Goal: Find specific page/section: Find specific page/section

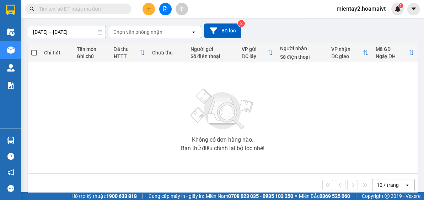
scroll to position [67, 0]
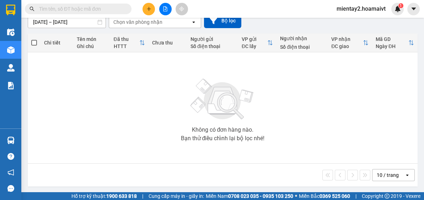
click at [381, 177] on div "10 / trang" at bounding box center [388, 174] width 22 height 7
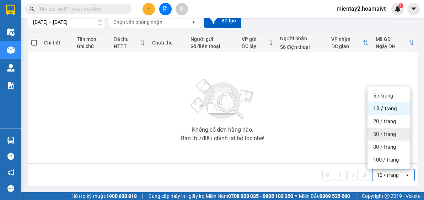
click at [389, 131] on span "50 / trang" at bounding box center [384, 134] width 23 height 7
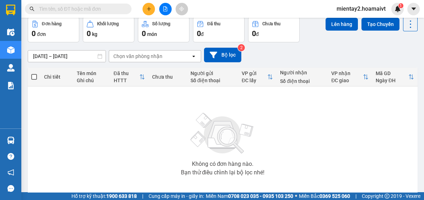
scroll to position [0, 0]
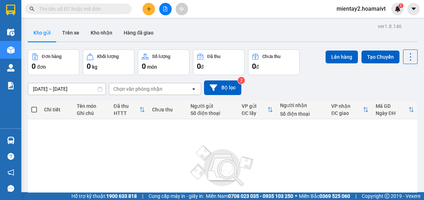
click at [150, 89] on div "Chọn văn phòng nhận" at bounding box center [137, 88] width 49 height 7
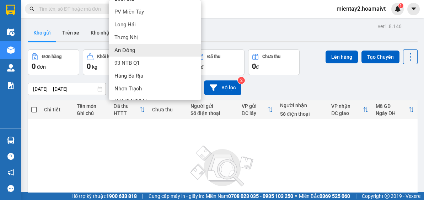
scroll to position [72, 0]
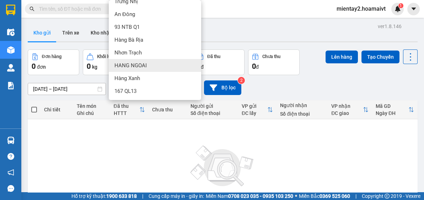
click at [162, 67] on div "HANG NGOAI" at bounding box center [155, 65] width 92 height 13
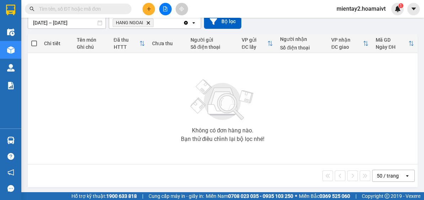
scroll to position [67, 0]
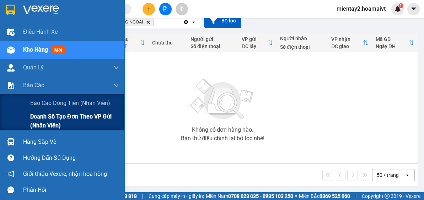
click at [46, 117] on span "Doanh số tạo đơn theo VP gửi (nhân viên)" at bounding box center [74, 121] width 89 height 18
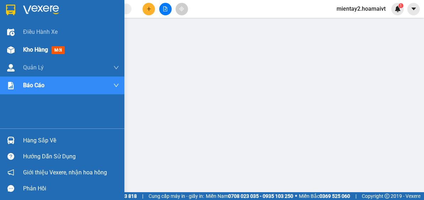
click at [37, 52] on span "Kho hàng" at bounding box center [35, 49] width 25 height 7
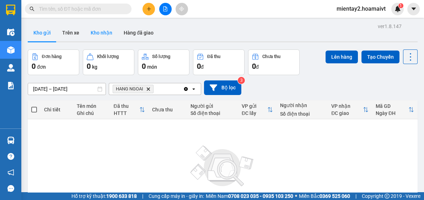
click at [103, 38] on button "Kho nhận" at bounding box center [101, 32] width 33 height 17
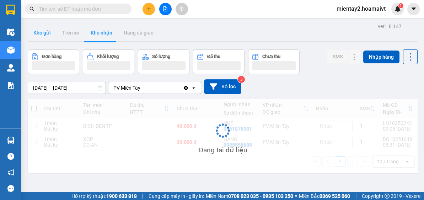
click at [46, 38] on button "Kho gửi" at bounding box center [42, 32] width 29 height 17
